Goal: Task Accomplishment & Management: Manage account settings

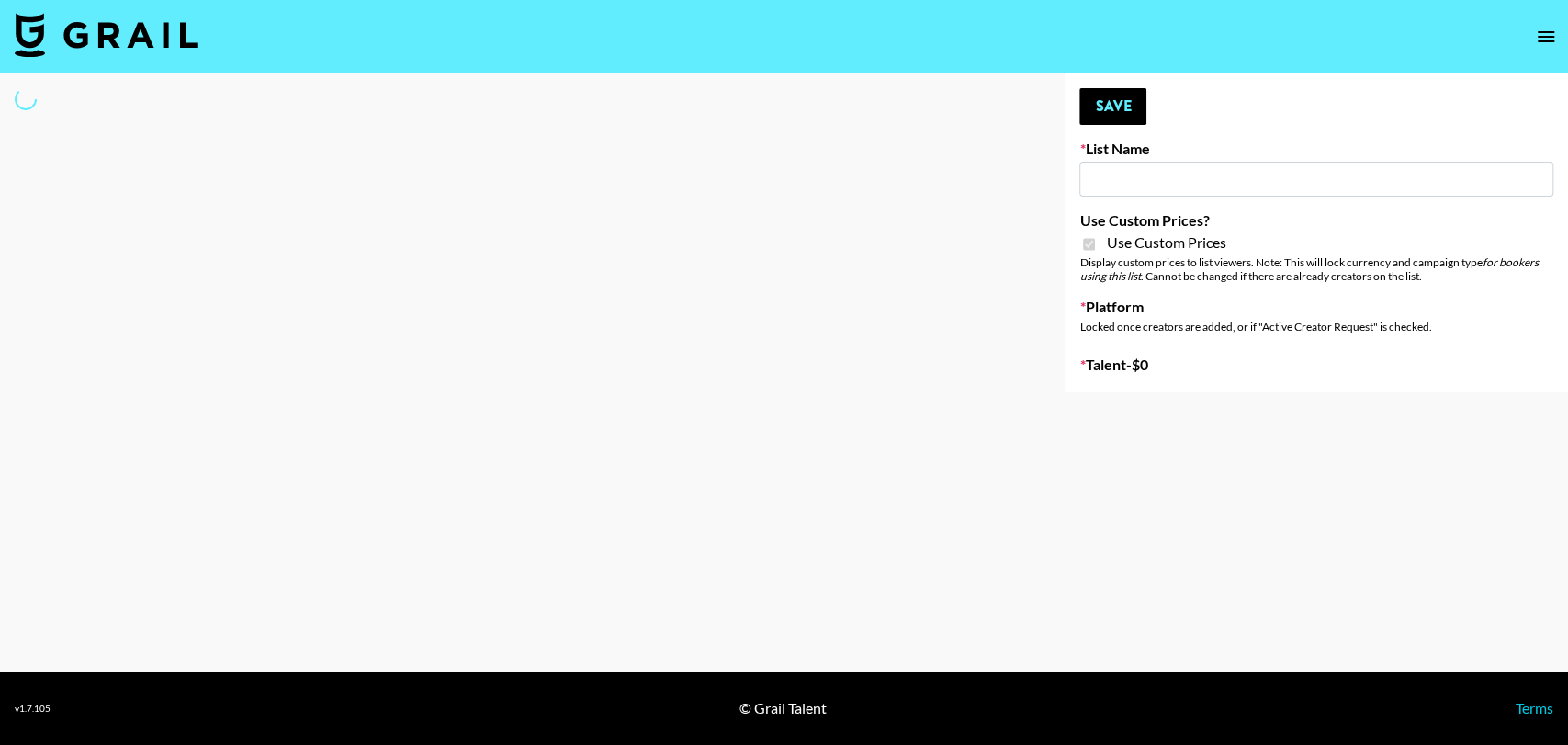
type input "**Noschinko UGC**"
checkbox input "true"
select select "Brand"
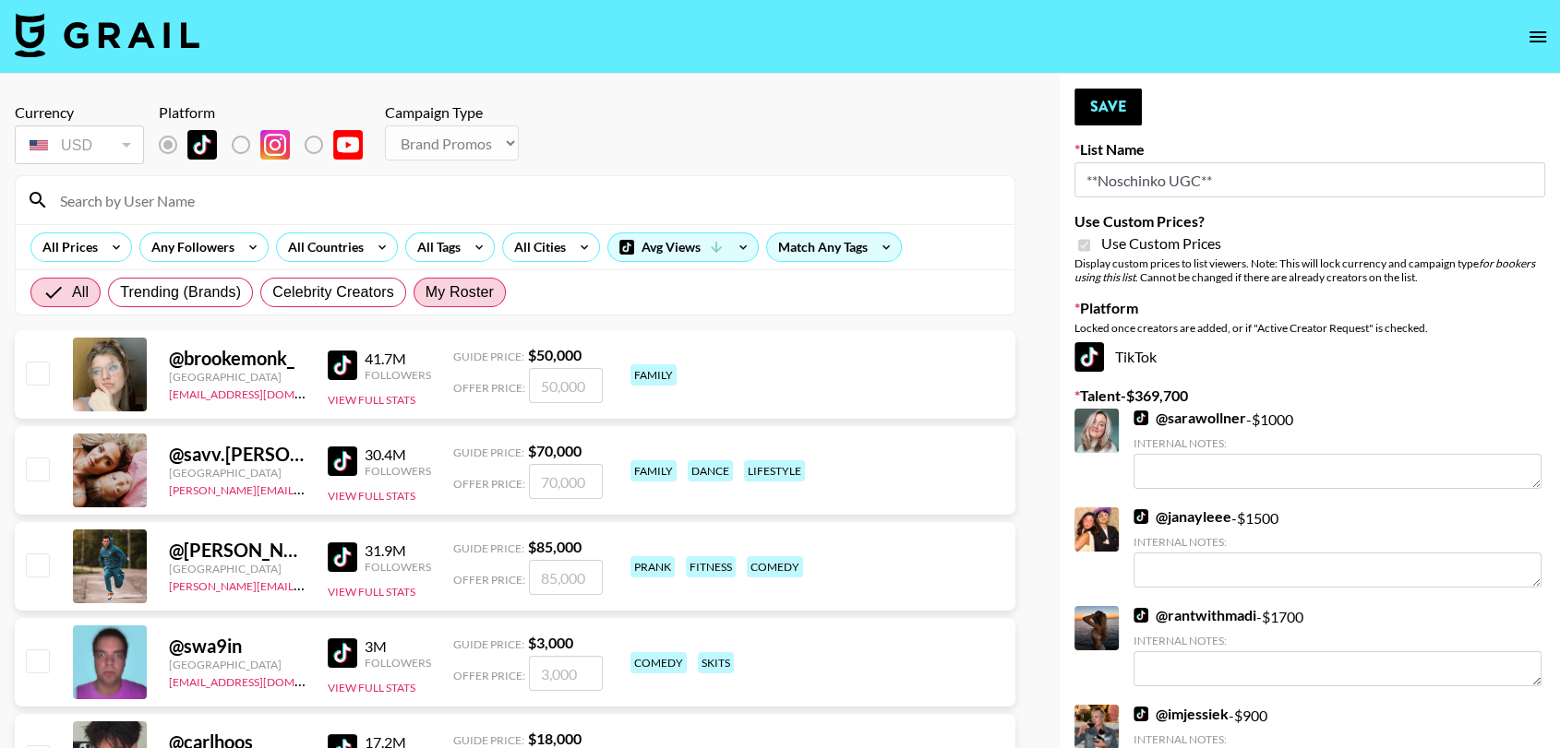
click at [436, 291] on span "My Roster" at bounding box center [459, 292] width 68 height 22
click at [425, 293] on input "My Roster" at bounding box center [425, 293] width 0 height 0
radio input "true"
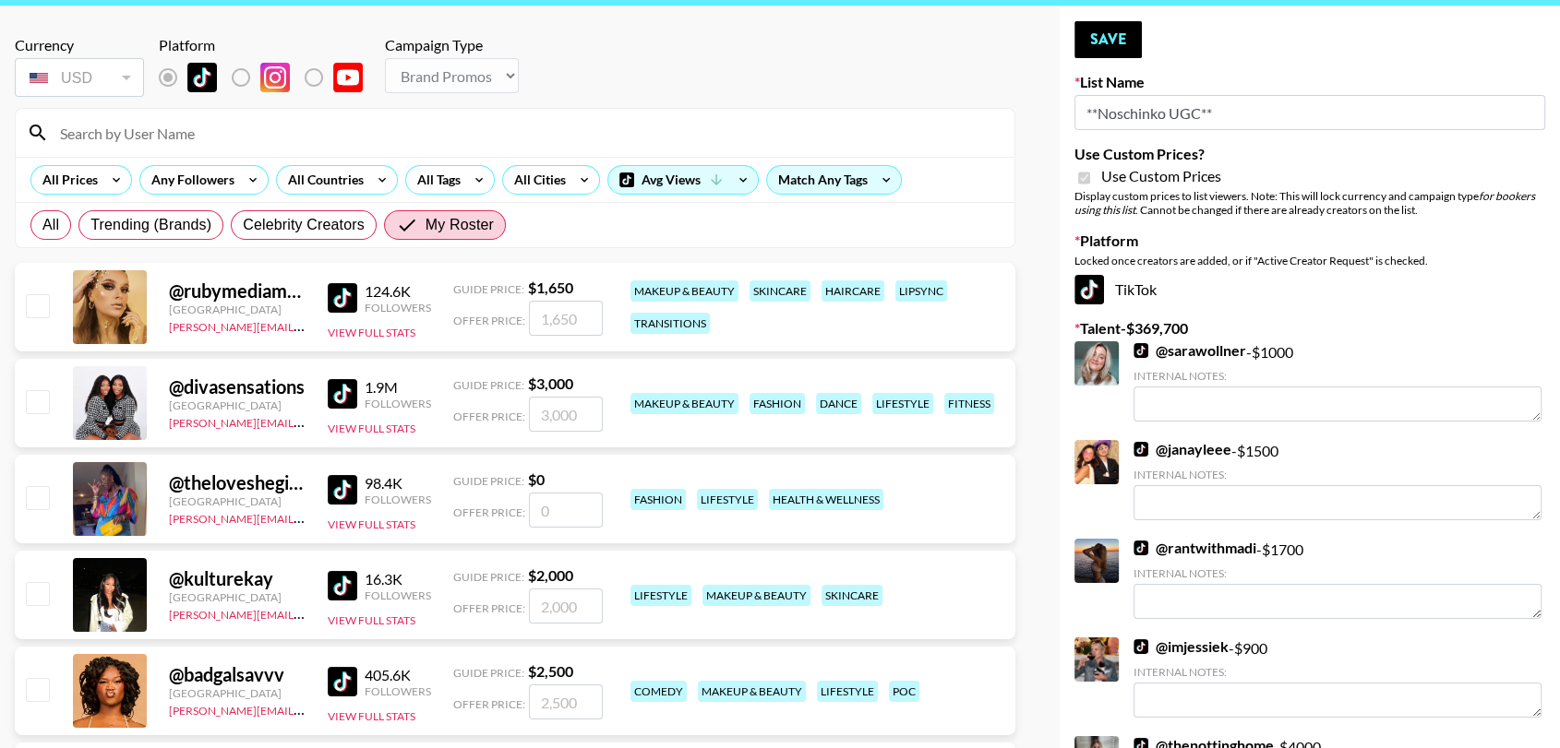
scroll to position [220, 0]
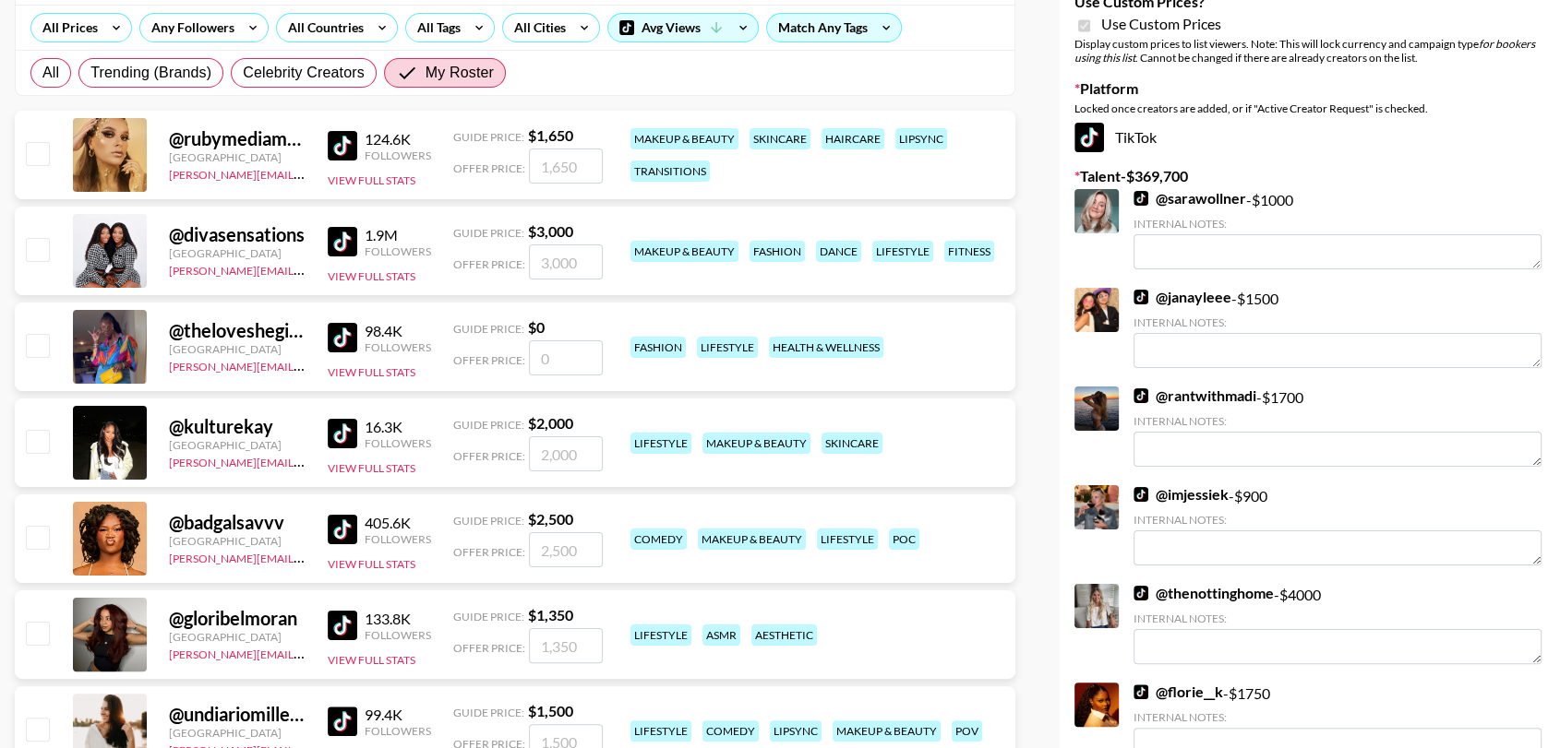
click at [39, 443] on input "checkbox" at bounding box center [37, 441] width 22 height 22
checkbox input "true"
type input "2000"
click at [47, 540] on input "checkbox" at bounding box center [37, 537] width 22 height 22
checkbox input "true"
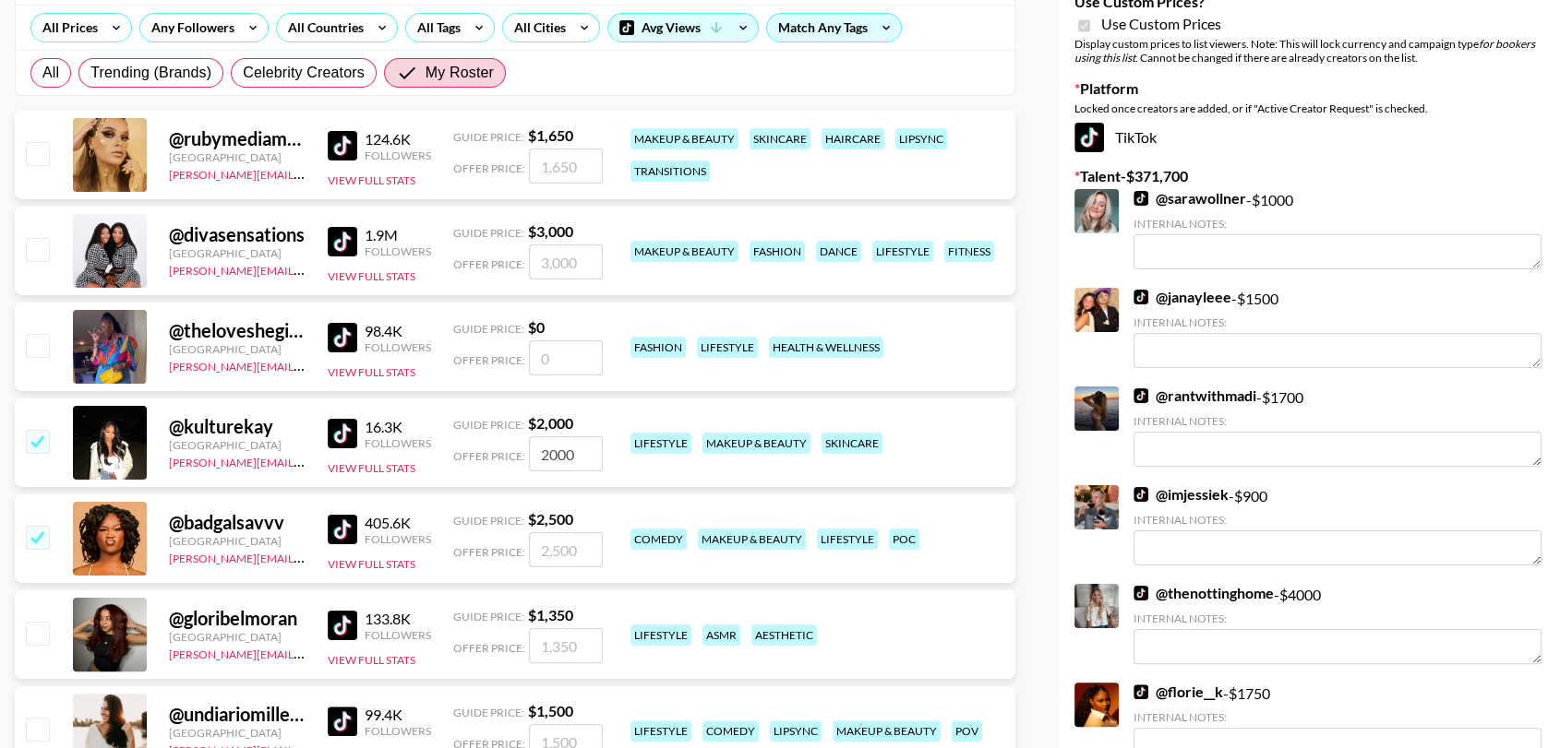
type input "2500"
click at [44, 625] on input "checkbox" at bounding box center [37, 633] width 22 height 22
checkbox input "true"
type input "1350"
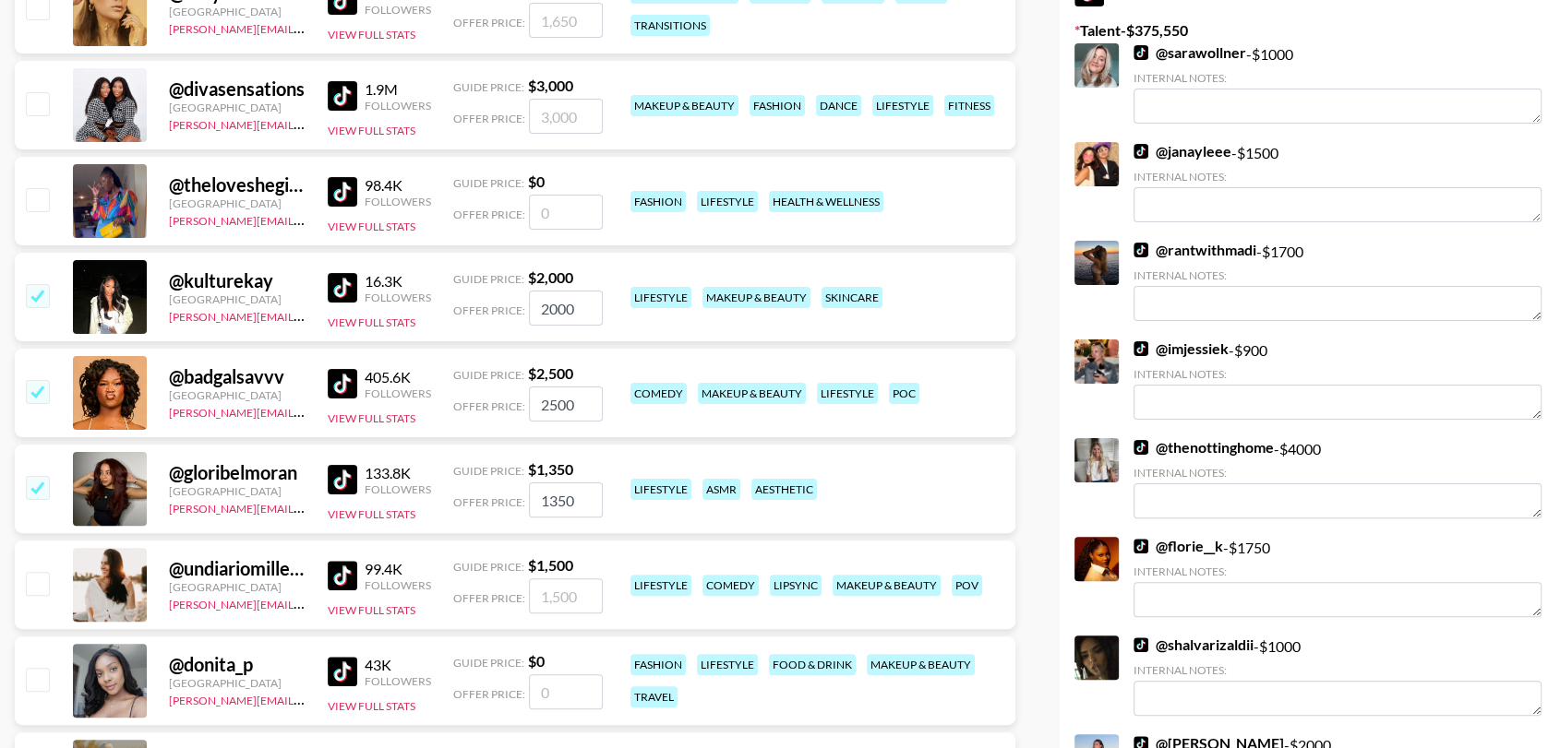
scroll to position [385, 0]
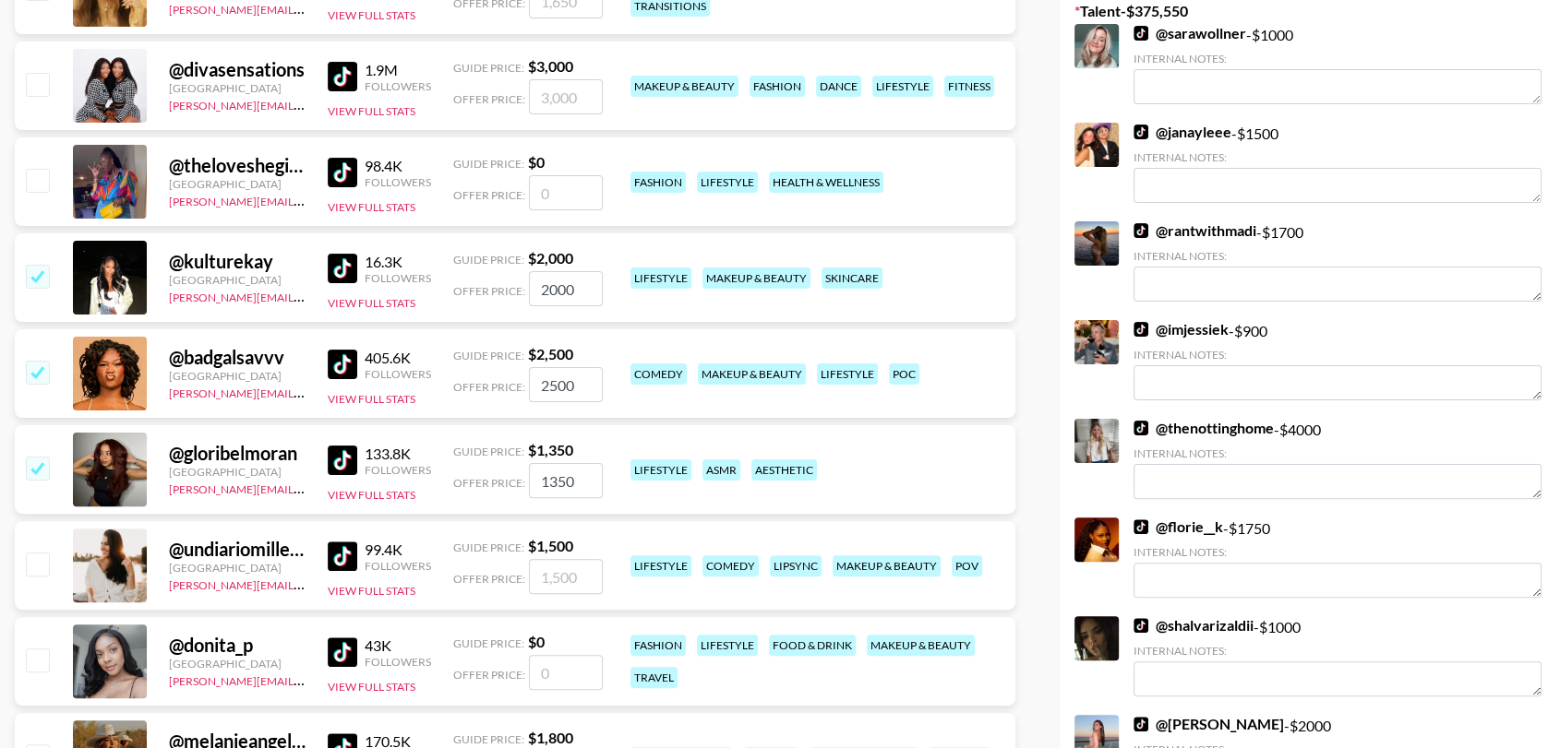
click at [30, 569] on input "checkbox" at bounding box center [37, 564] width 22 height 22
checkbox input "true"
type input "1500"
click at [46, 672] on div at bounding box center [36, 661] width 29 height 31
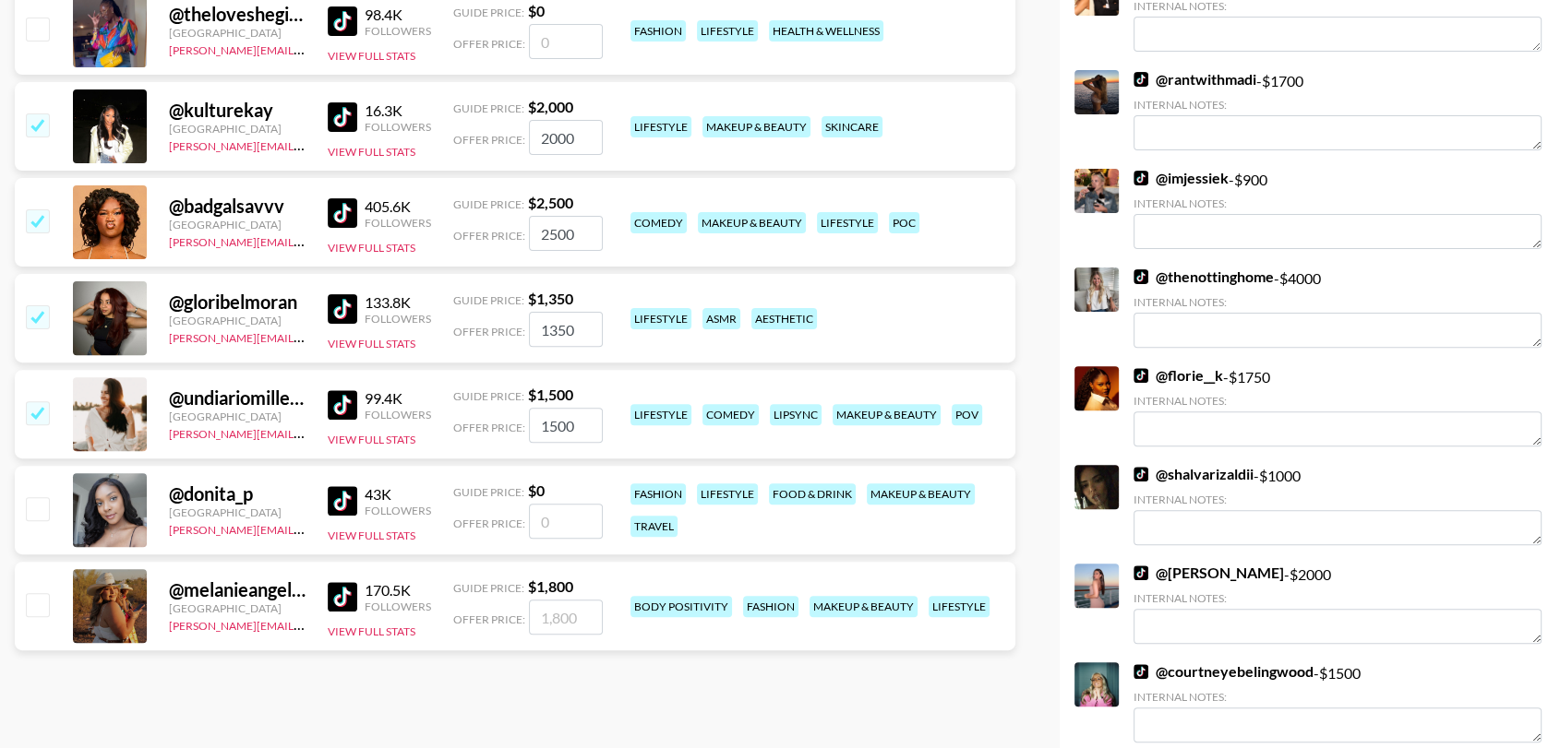
scroll to position [537, 0]
click at [547, 521] on input "number" at bounding box center [566, 520] width 74 height 35
checkbox input "true"
type input "1"
checkbox input "false"
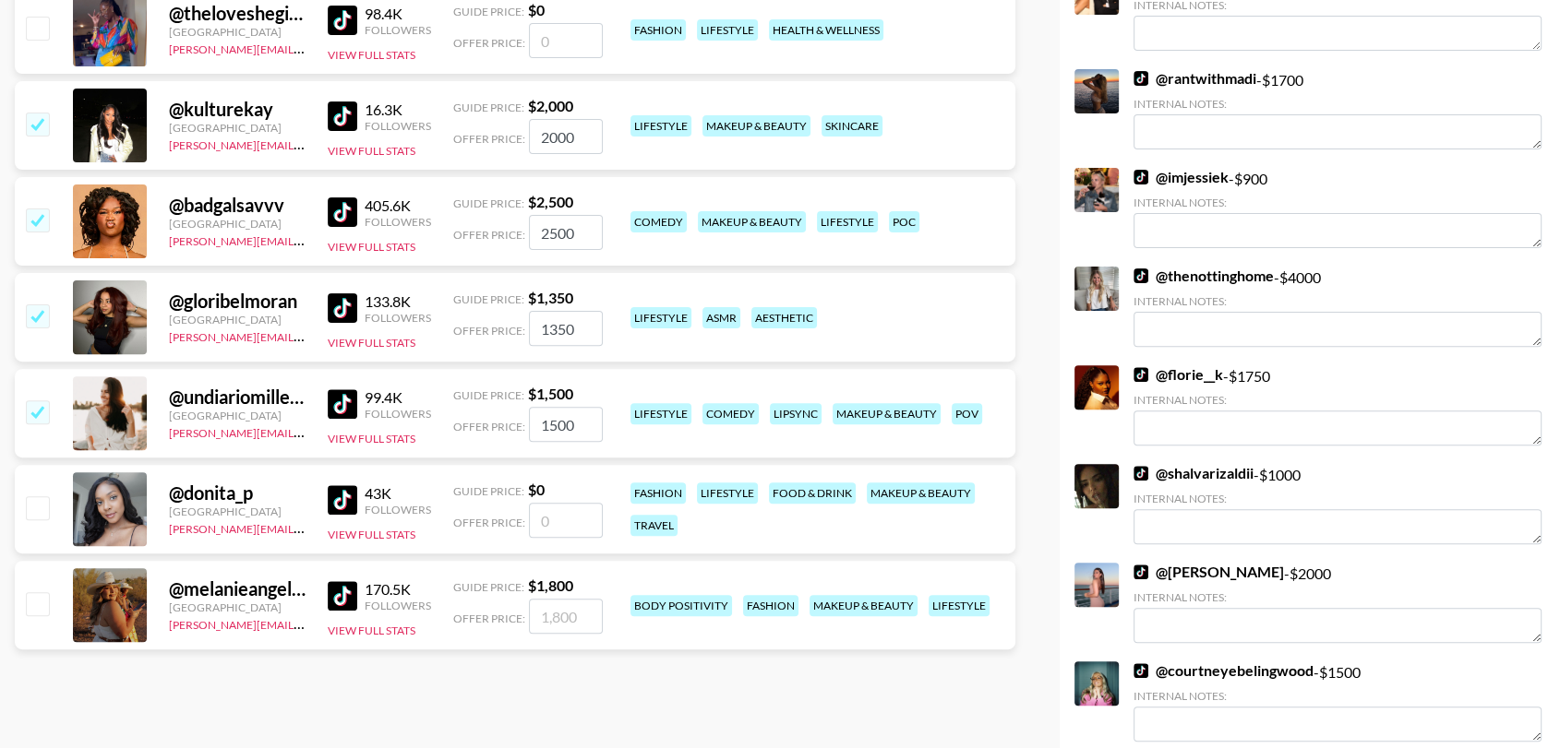
type input "9"
checkbox input "true"
type input "950"
click at [42, 608] on input "checkbox" at bounding box center [37, 603] width 22 height 22
checkbox input "true"
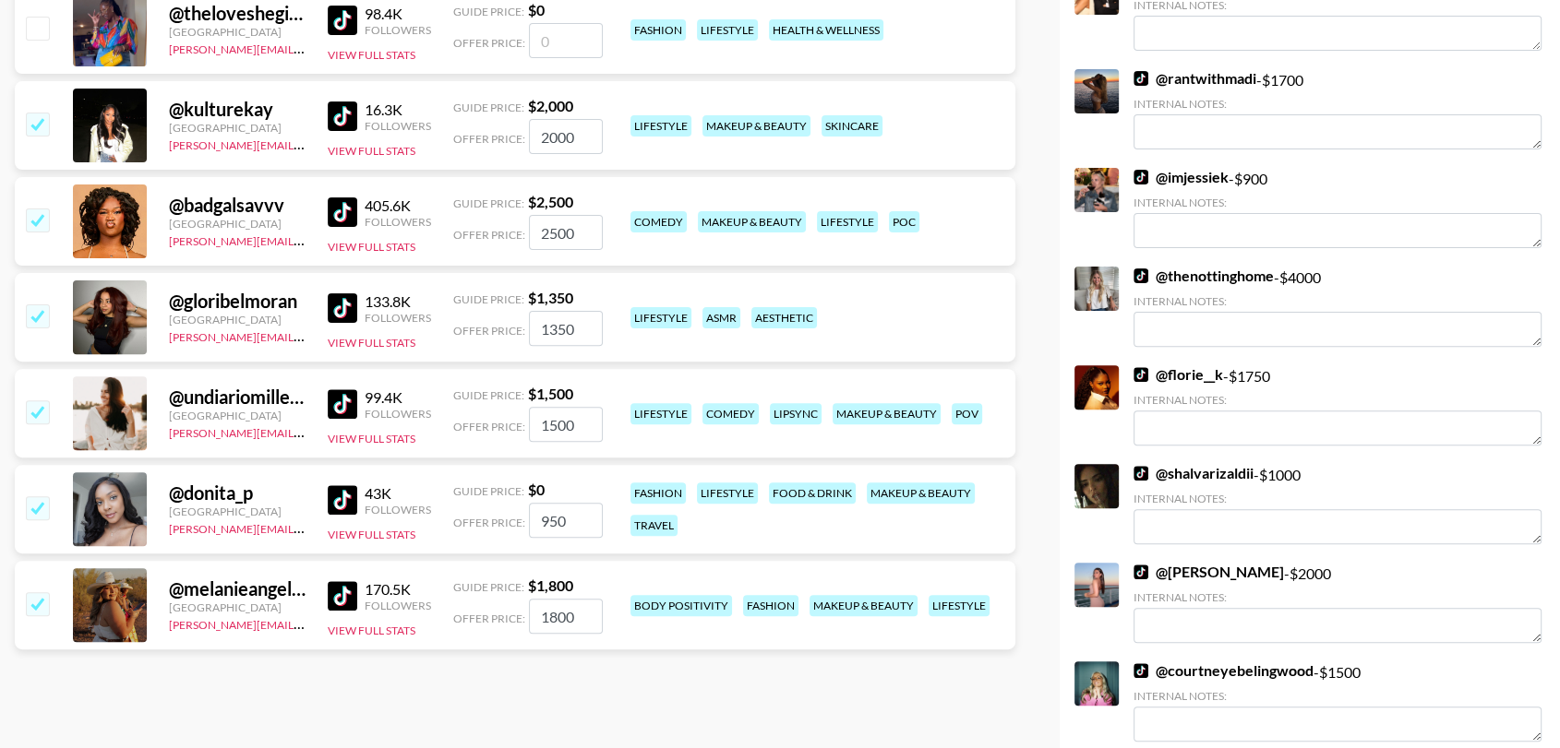
click at [556, 616] on input "1800" at bounding box center [566, 616] width 74 height 35
type input "1300"
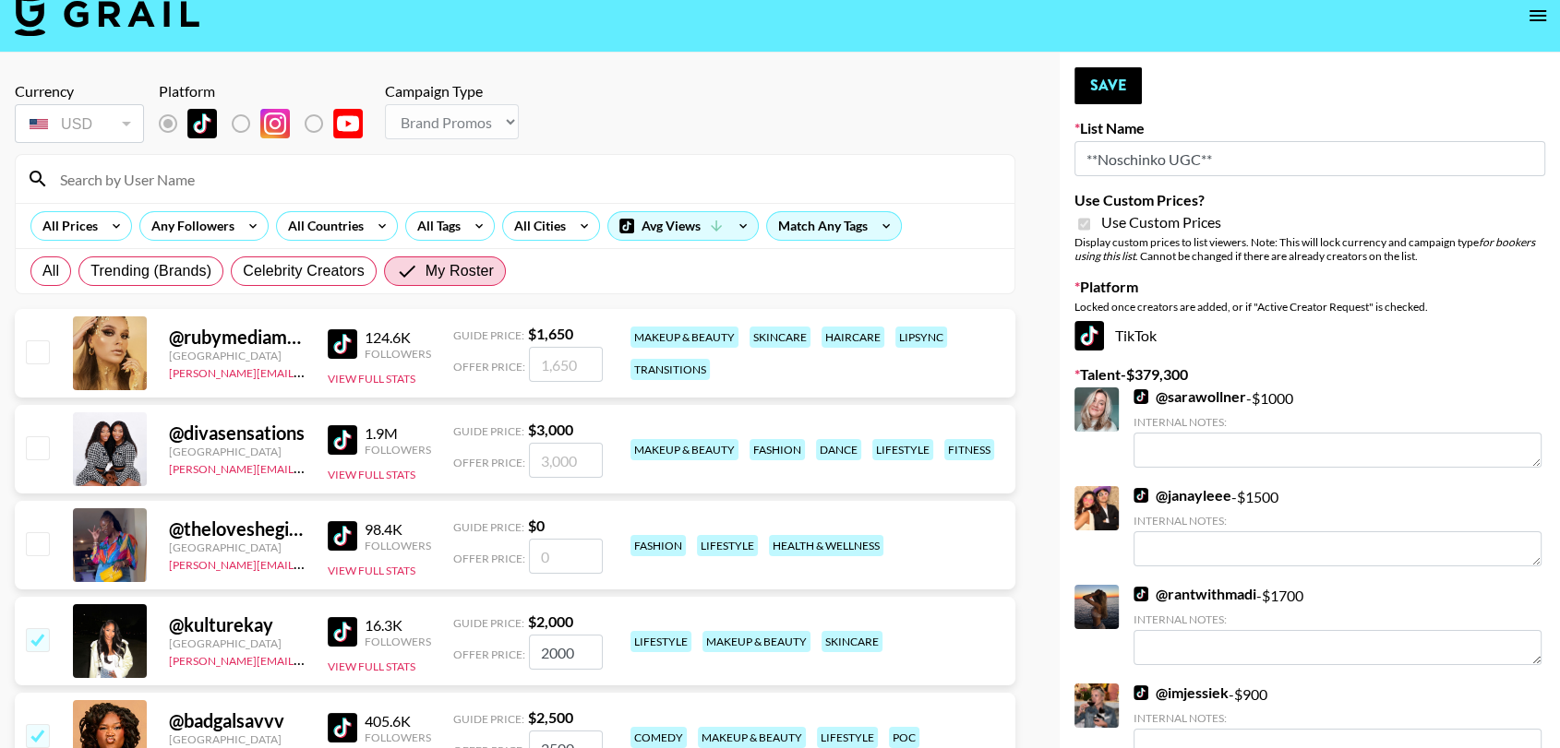
scroll to position [0, 0]
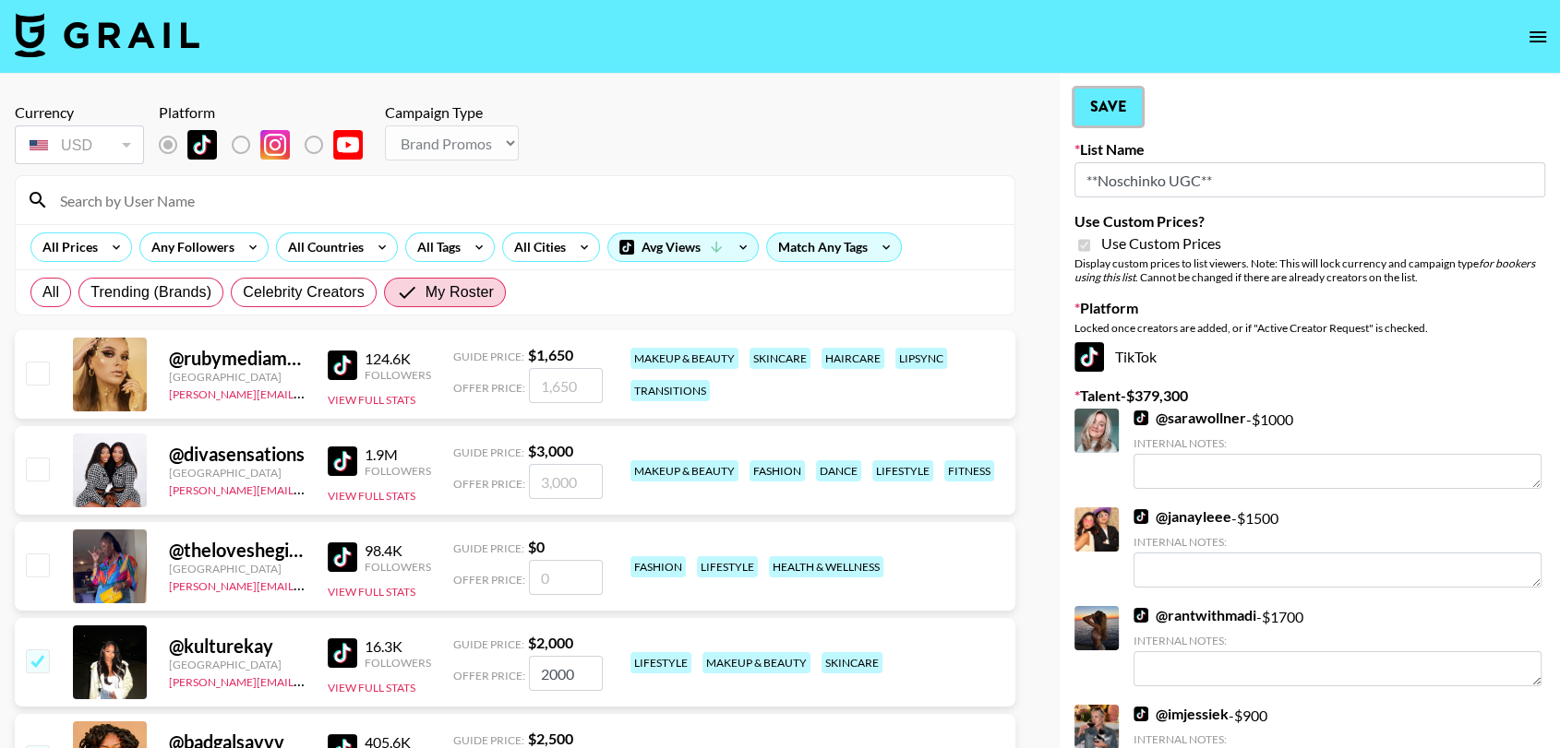
click at [1100, 117] on button "Save" at bounding box center [1107, 107] width 67 height 37
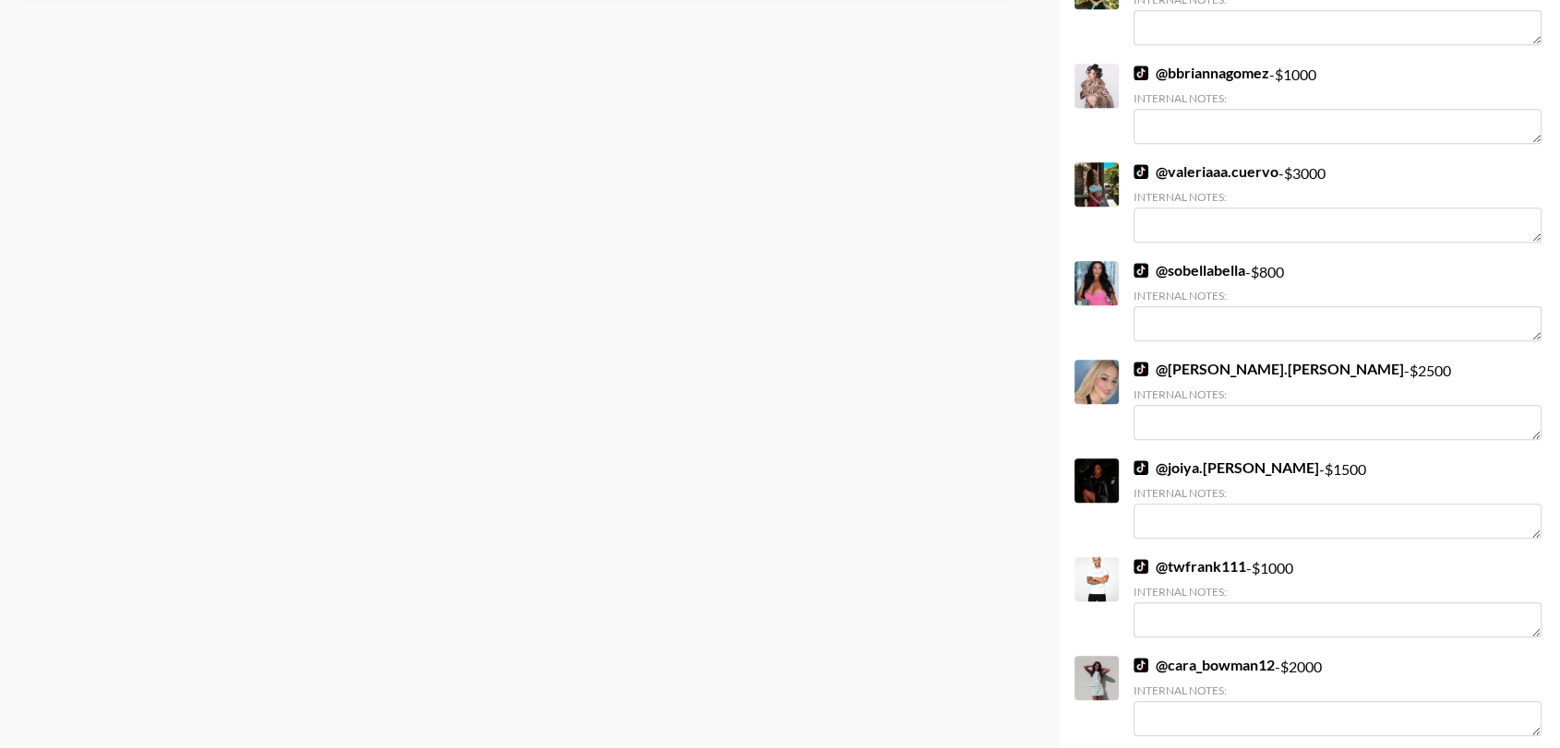
scroll to position [1098, 0]
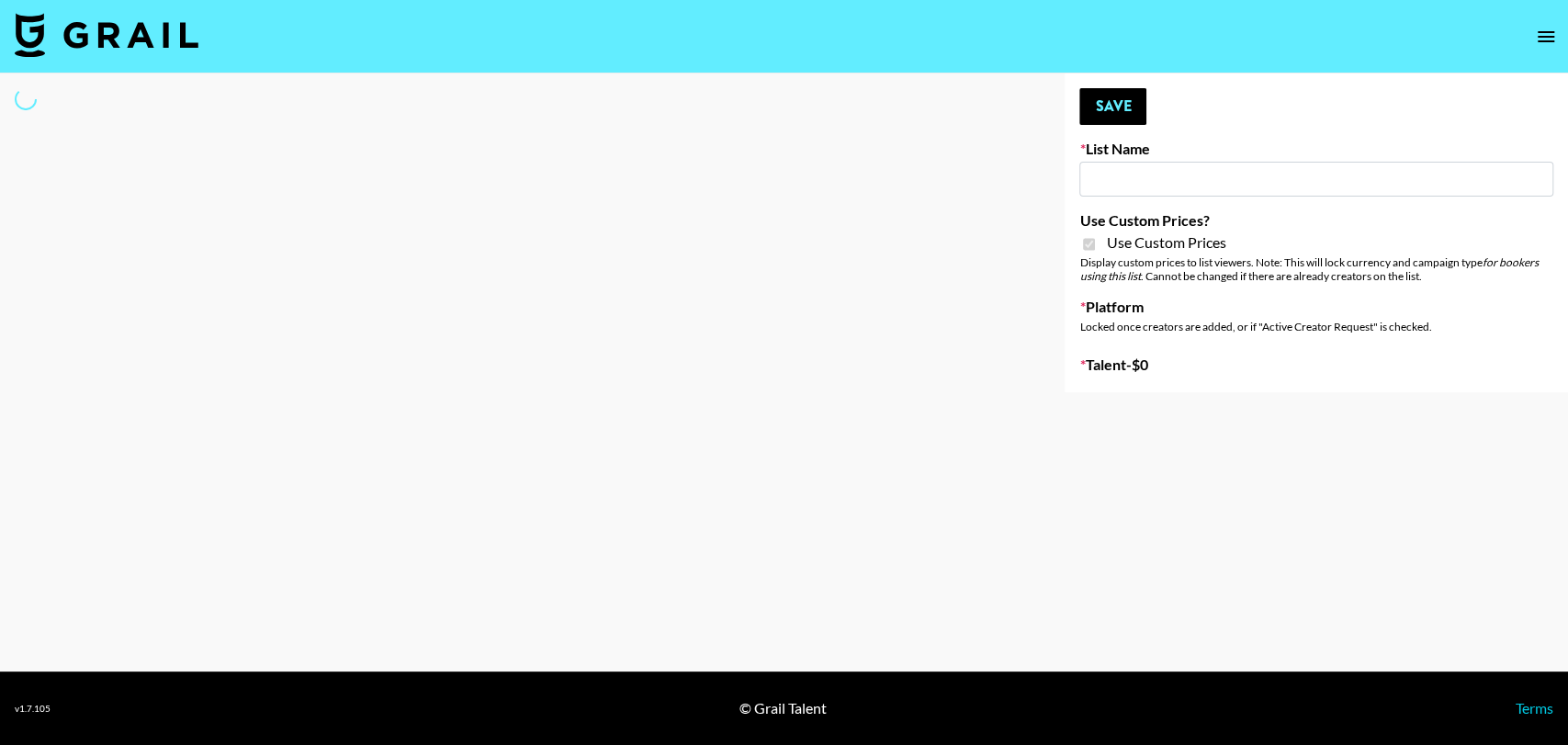
type input "Devon+Lang"
checkbox input "true"
select select "Song"
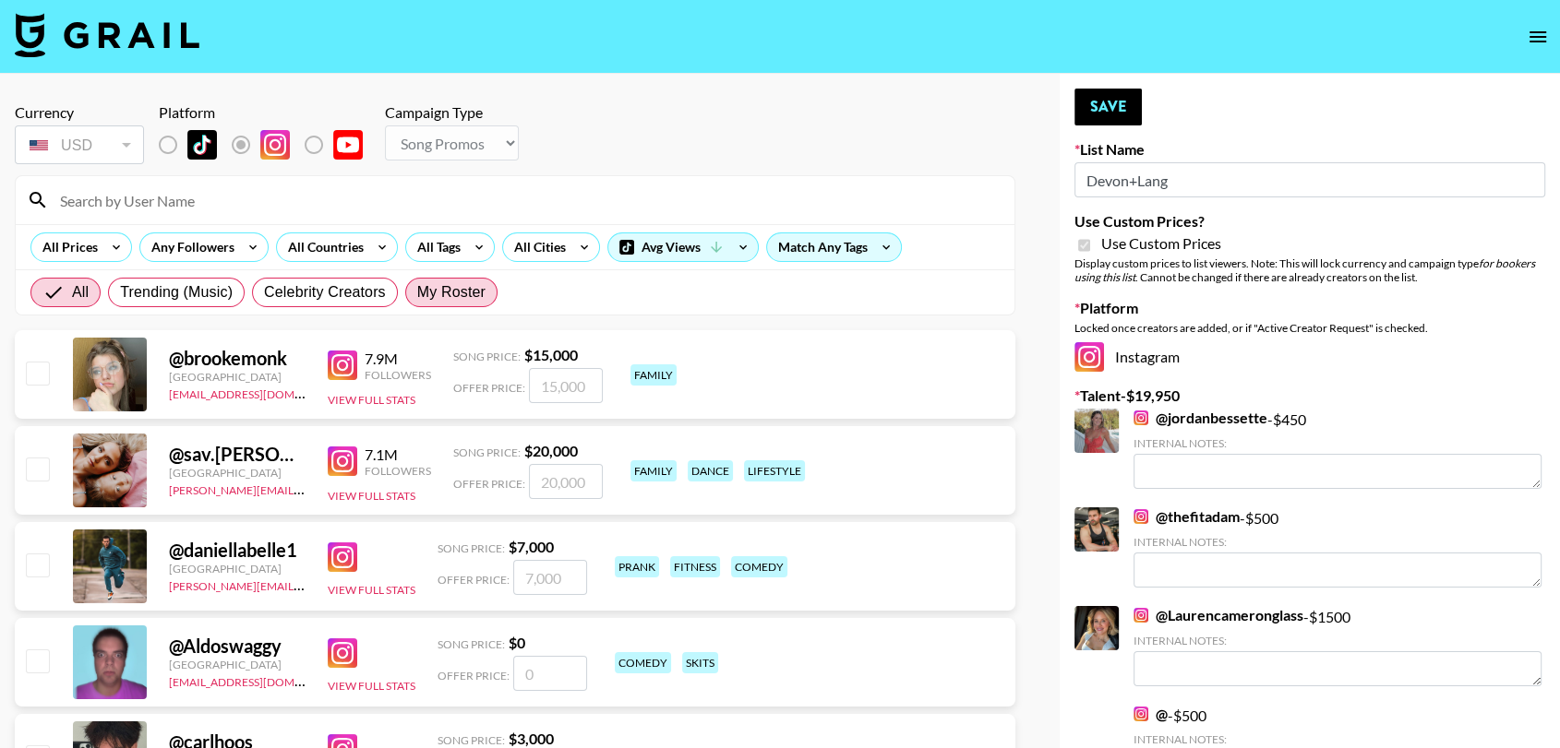
click at [460, 301] on span "My Roster" at bounding box center [451, 292] width 68 height 22
click at [417, 293] on input "My Roster" at bounding box center [417, 293] width 0 height 0
radio input "true"
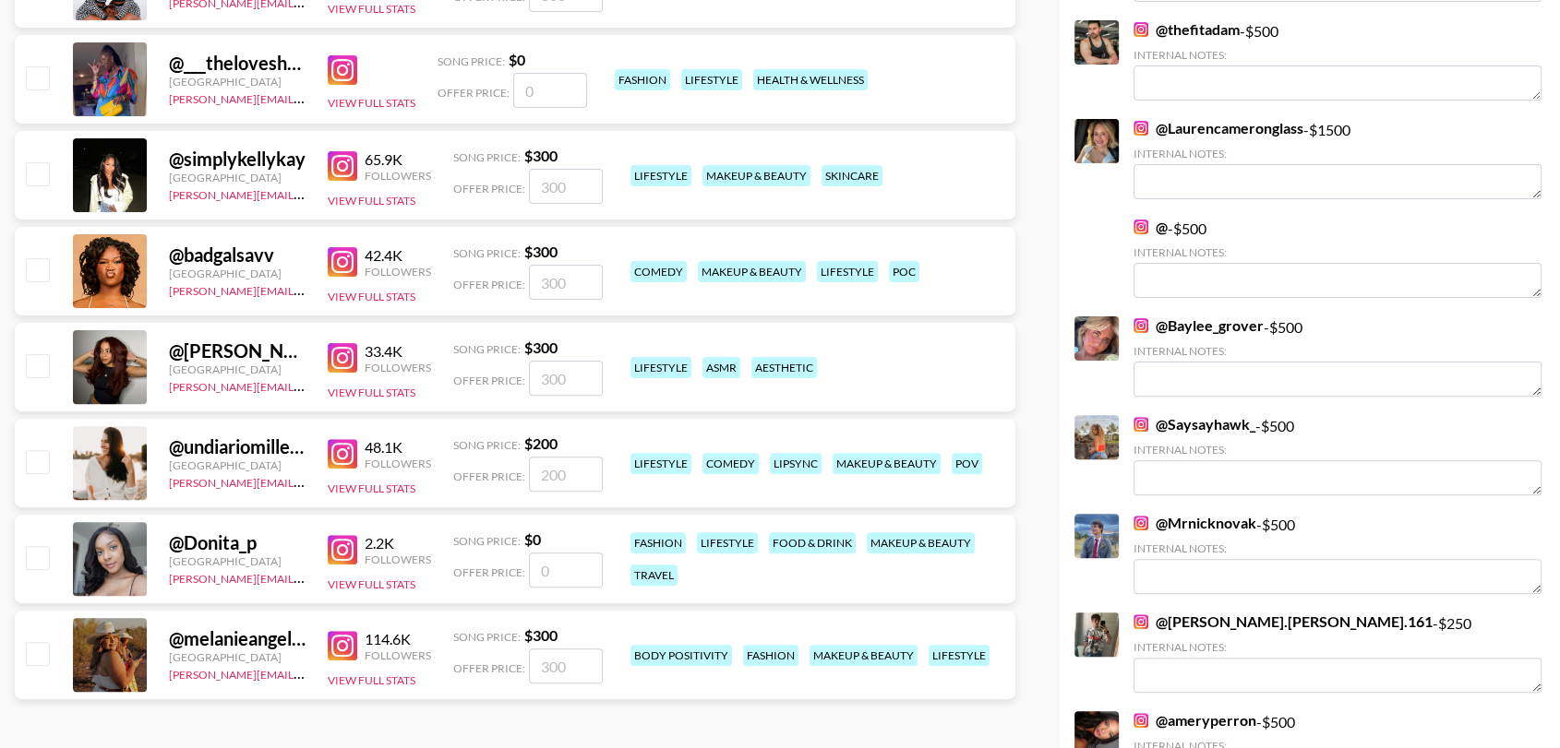
scroll to position [516, 0]
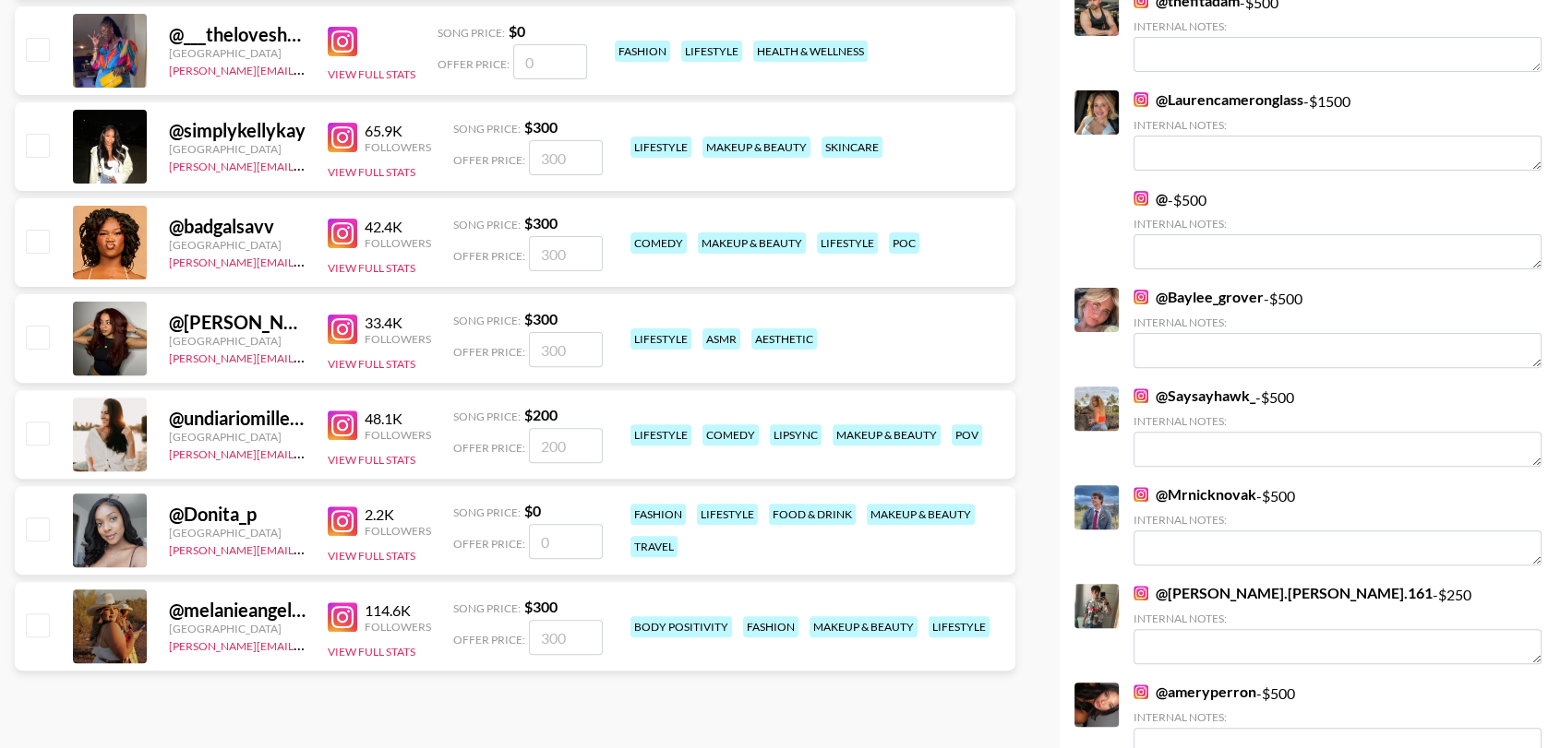
click at [45, 334] on input "checkbox" at bounding box center [37, 337] width 22 height 22
checkbox input "true"
type input "300"
click at [546, 346] on input "300" at bounding box center [566, 349] width 74 height 35
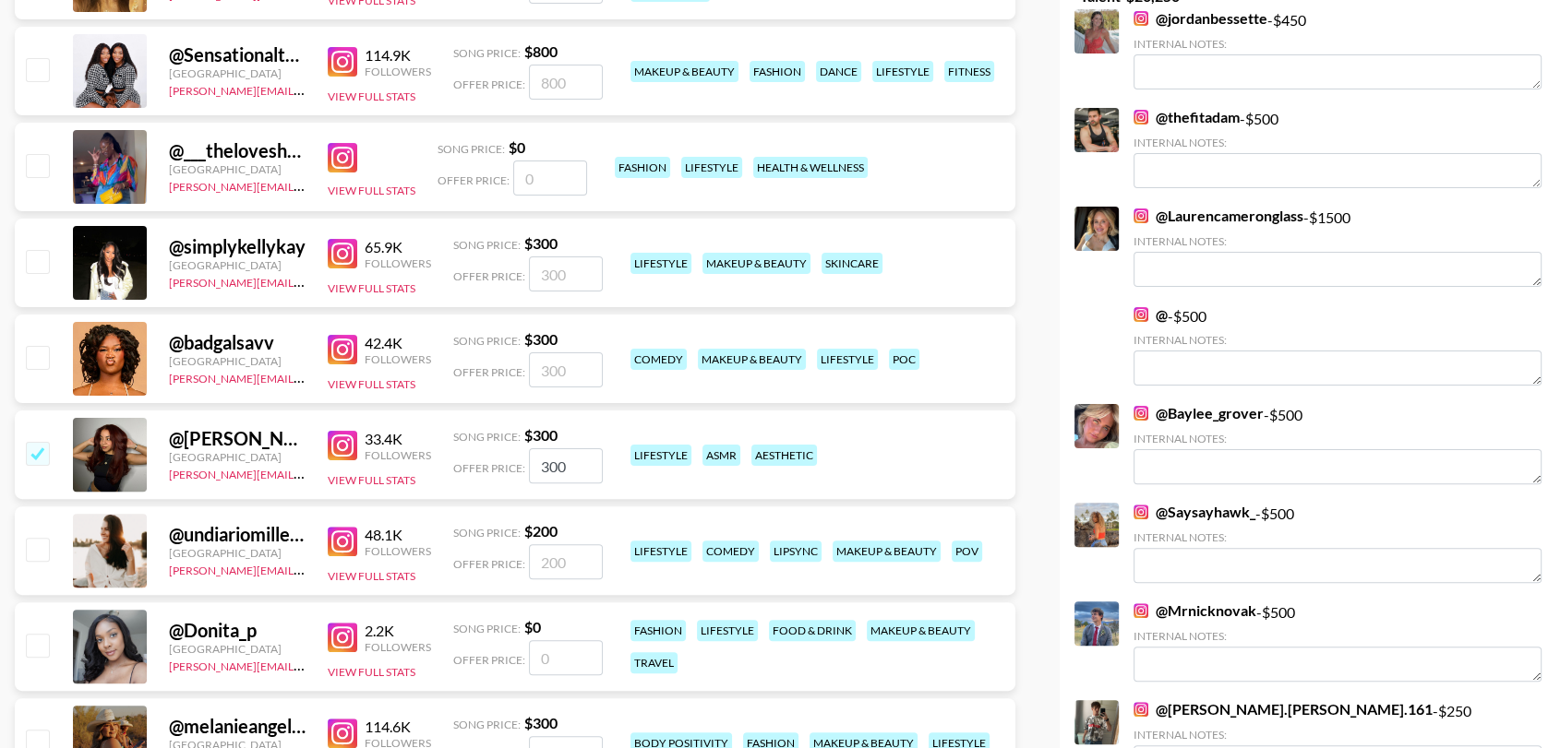
scroll to position [442, 0]
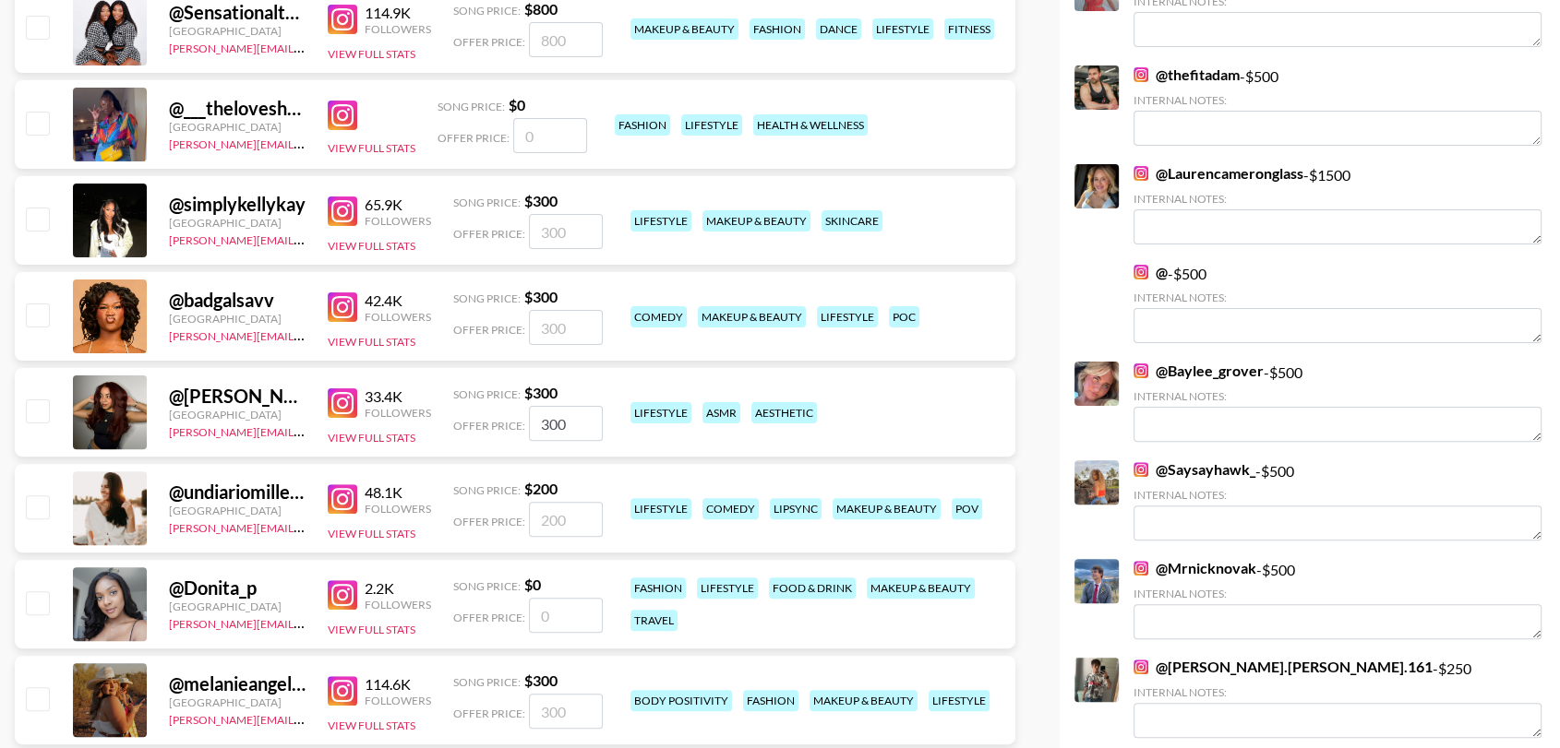
checkbox input "false"
checkbox input "true"
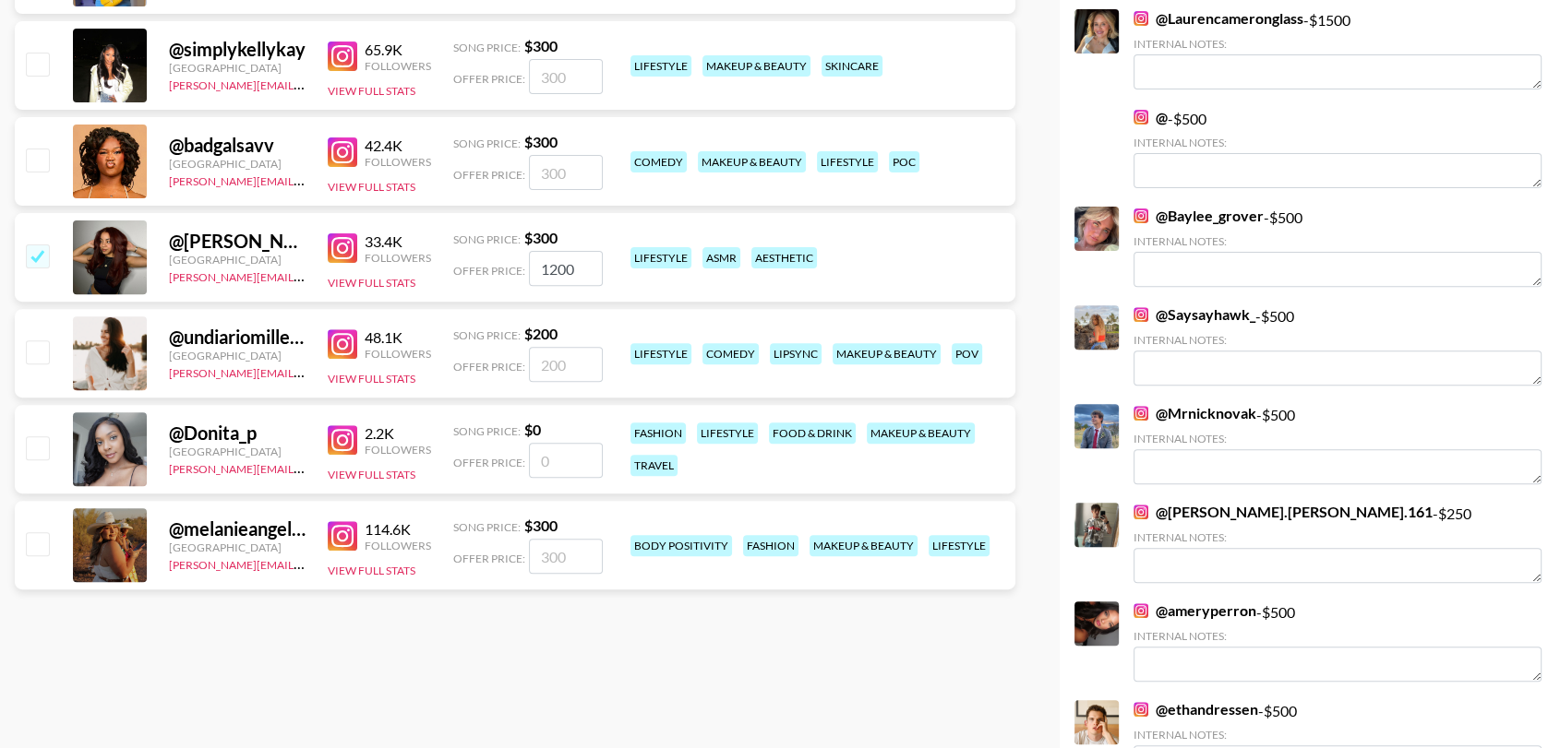
scroll to position [602, 0]
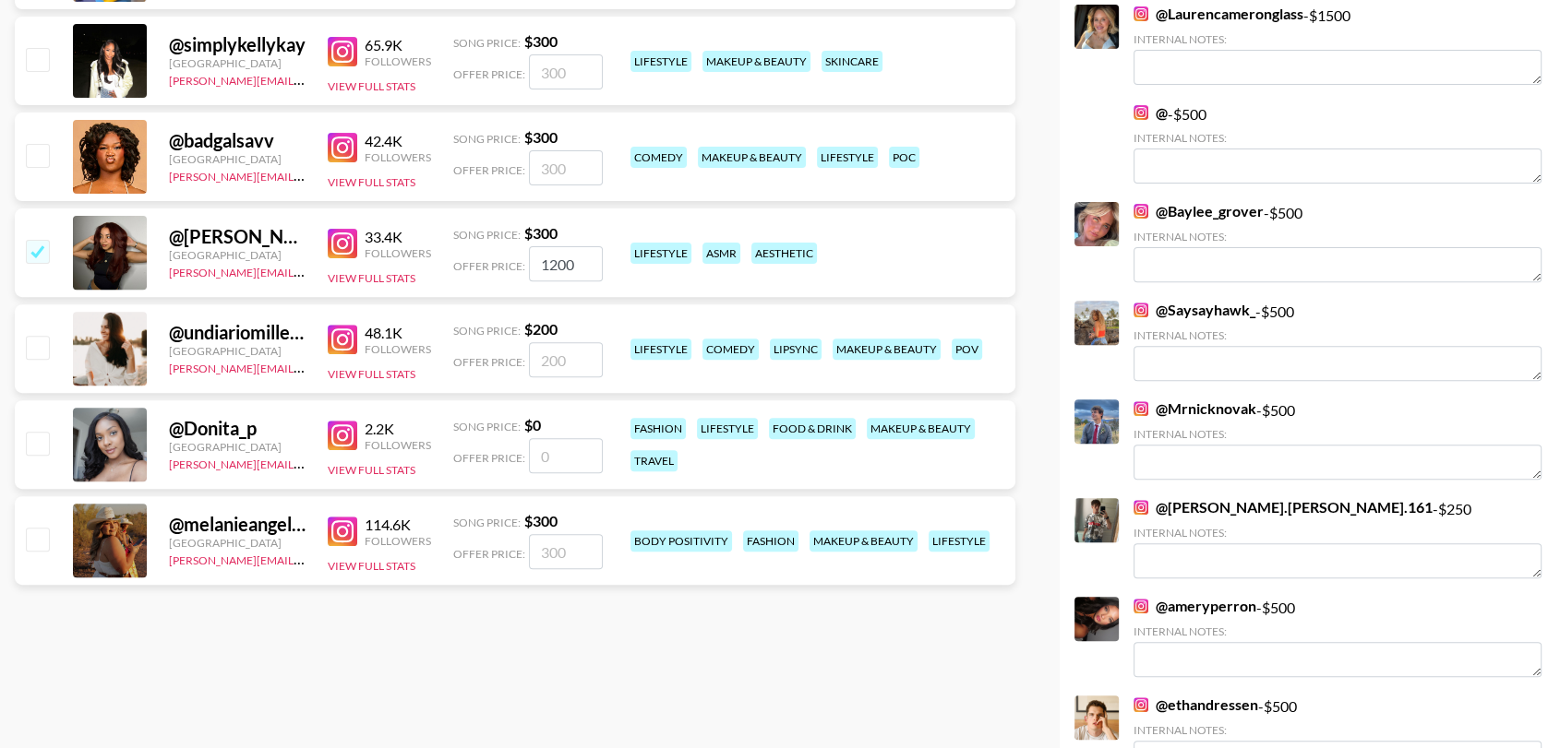
type input "1200"
click at [40, 532] on input "checkbox" at bounding box center [37, 539] width 22 height 22
checkbox input "true"
click at [579, 548] on input "300" at bounding box center [566, 551] width 74 height 35
type input "3"
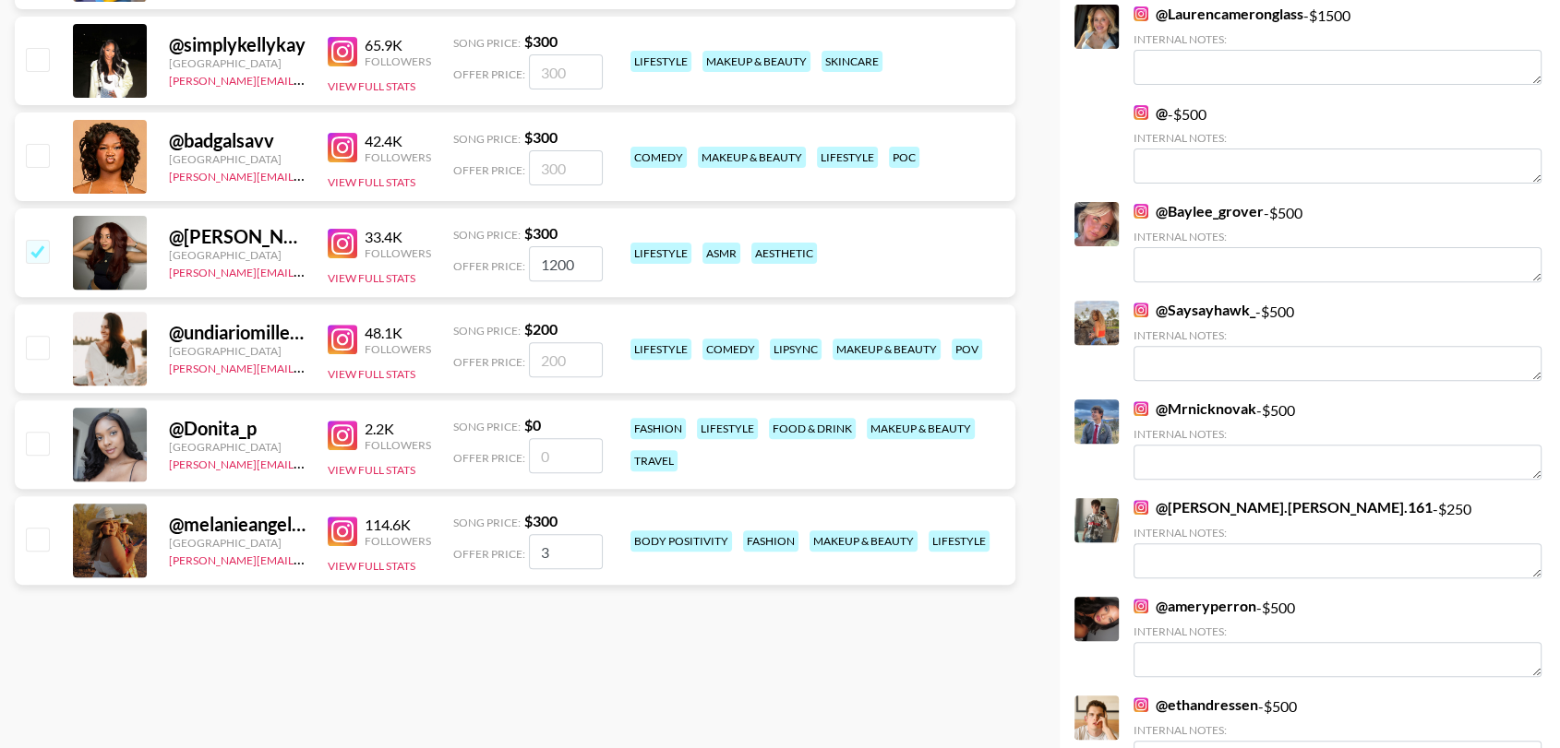
checkbox input "false"
checkbox input "true"
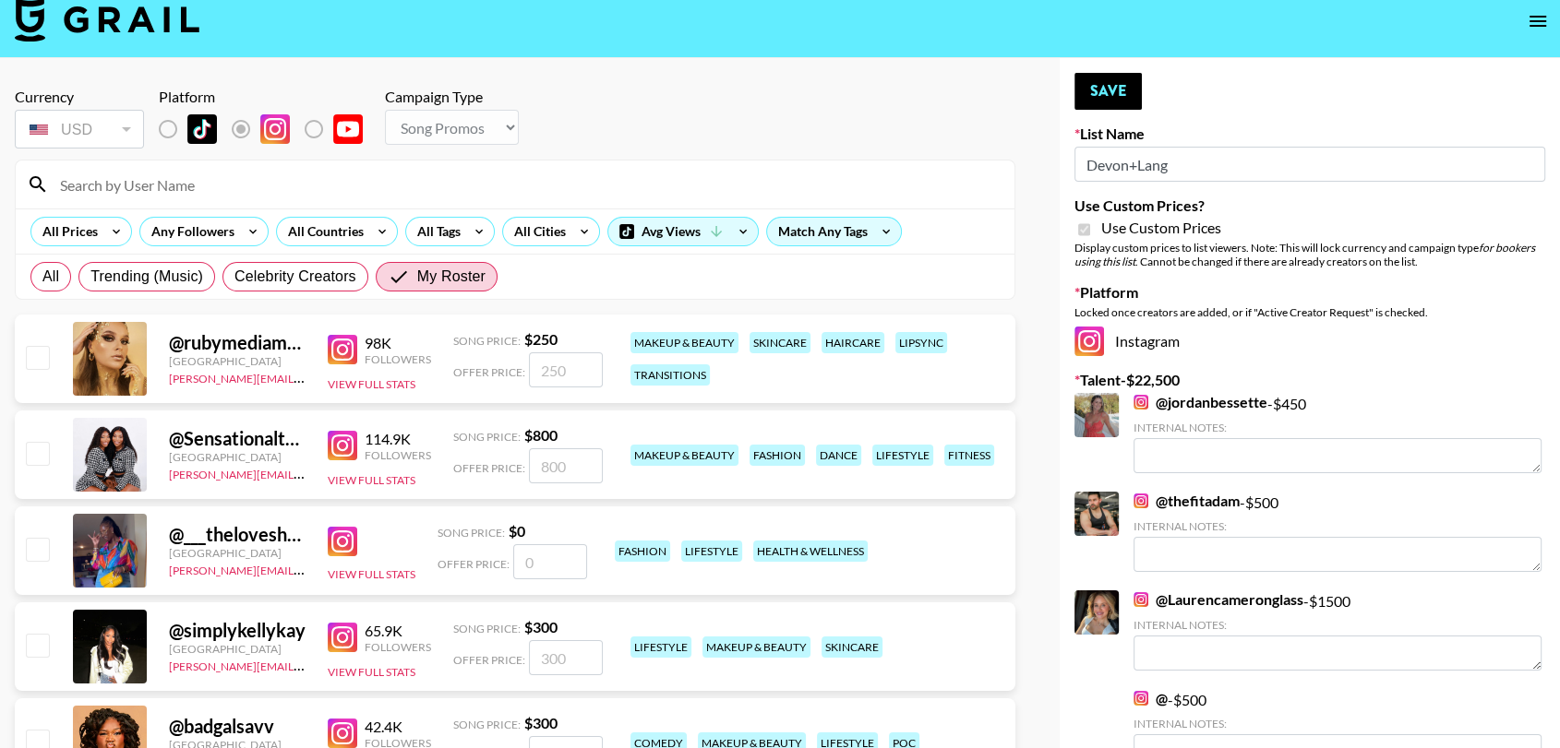
scroll to position [15, 0]
type input "1350"
click at [1126, 91] on button "Save" at bounding box center [1107, 92] width 67 height 37
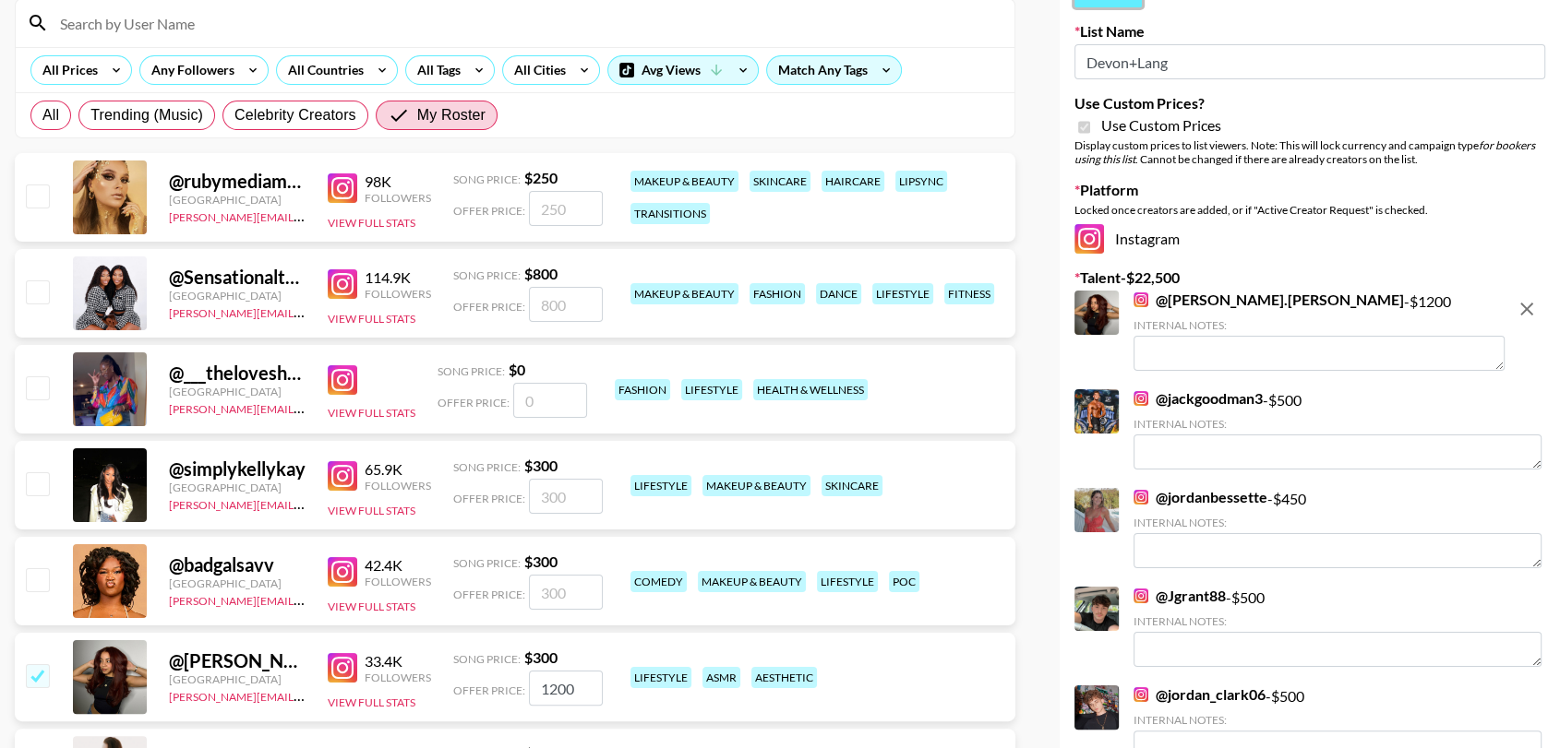
scroll to position [174, 0]
